Goal: Transaction & Acquisition: Purchase product/service

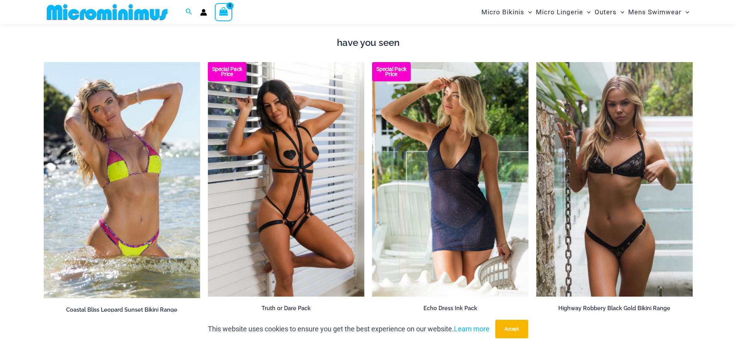
scroll to position [828, 0]
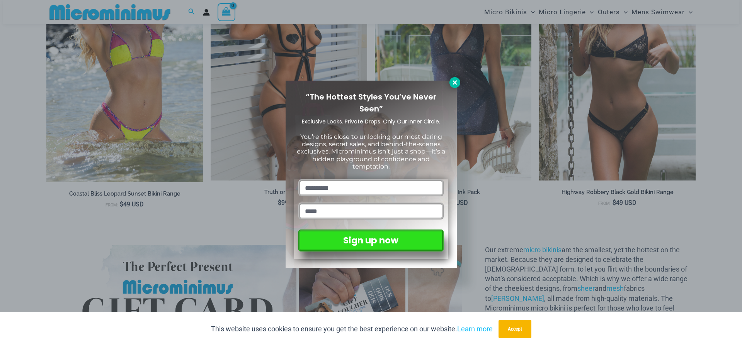
click at [453, 83] on icon at bounding box center [454, 82] width 4 height 4
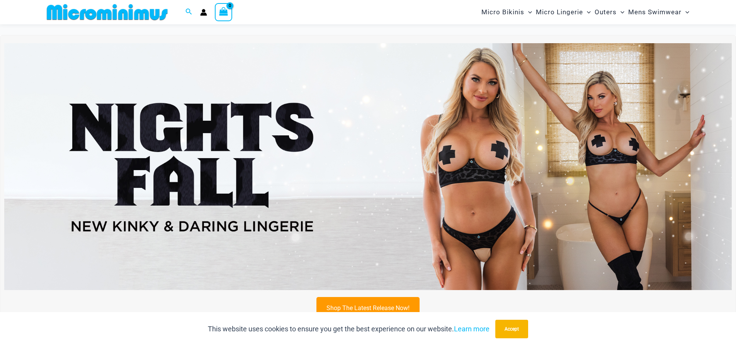
scroll to position [16, 0]
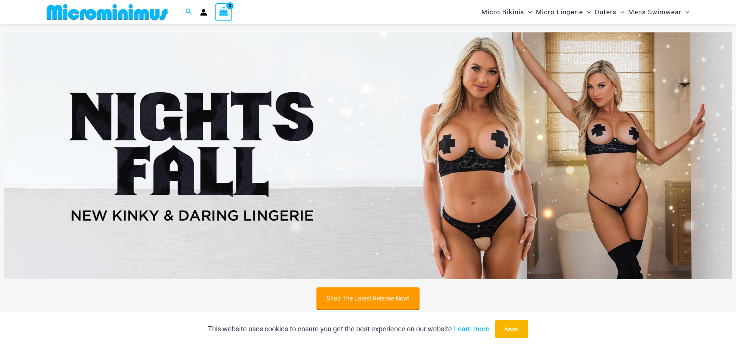
click at [385, 298] on link "Shop The Latest Release Now!" at bounding box center [367, 299] width 103 height 22
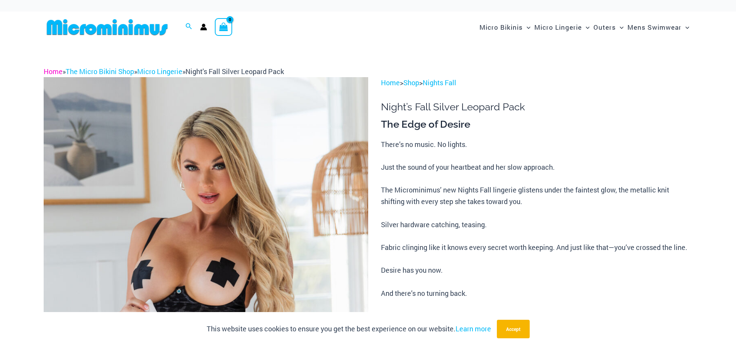
click at [58, 72] on link "Home" at bounding box center [53, 71] width 19 height 9
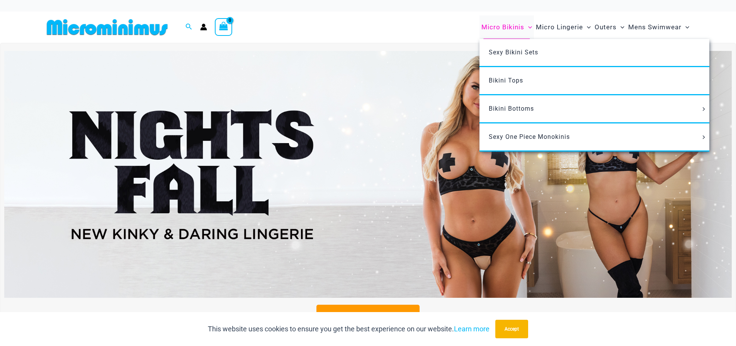
click at [505, 27] on span "Micro Bikinis" at bounding box center [502, 27] width 43 height 20
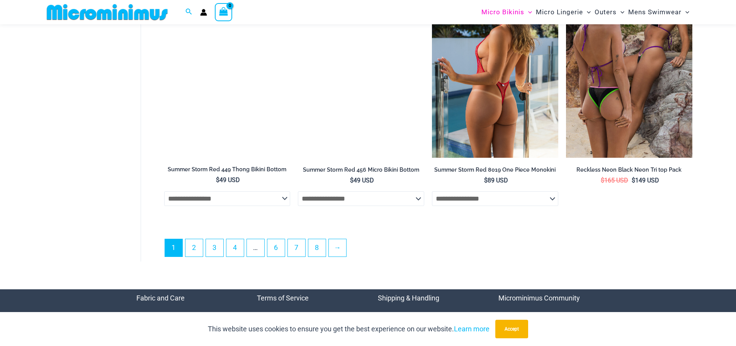
scroll to position [2243, 0]
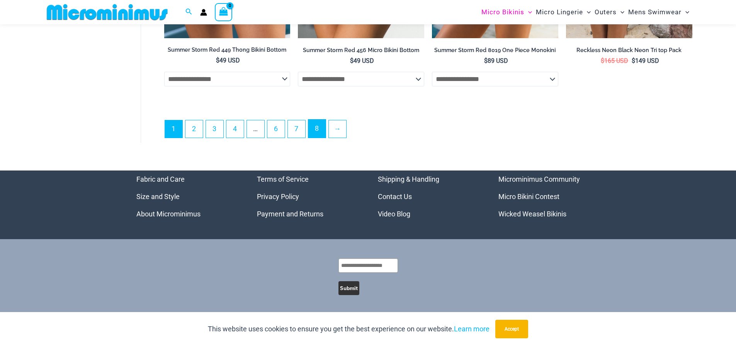
click at [319, 128] on link "8" at bounding box center [316, 129] width 17 height 18
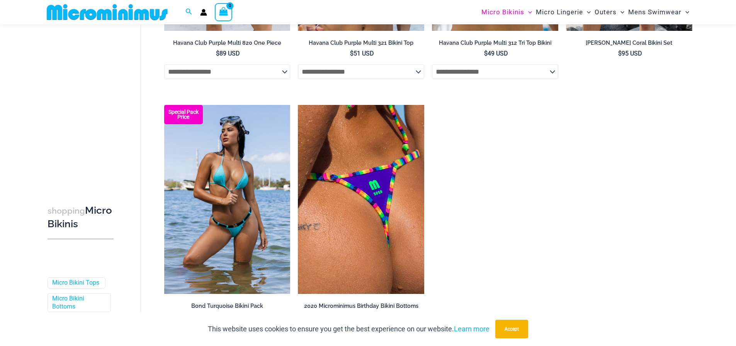
scroll to position [1408, 0]
